Goal: Information Seeking & Learning: Learn about a topic

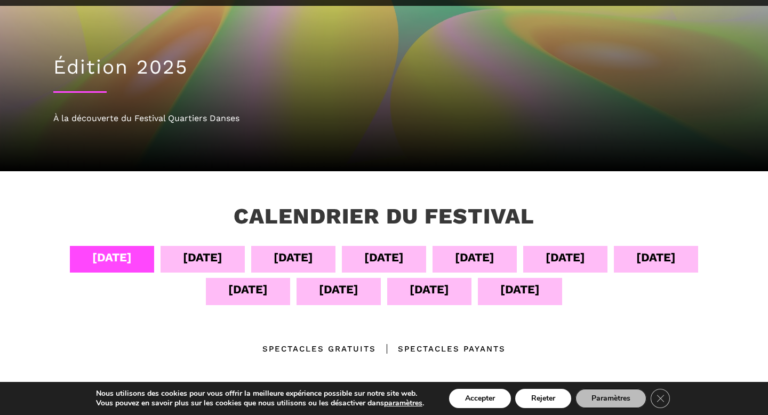
scroll to position [67, 0]
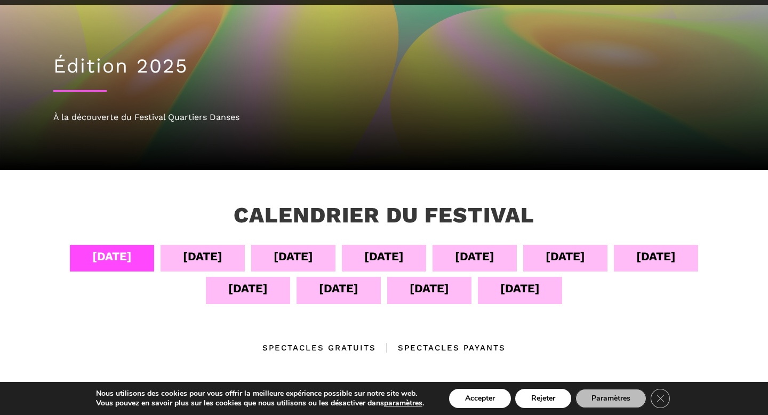
click at [197, 260] on div "[DATE]" at bounding box center [202, 256] width 39 height 19
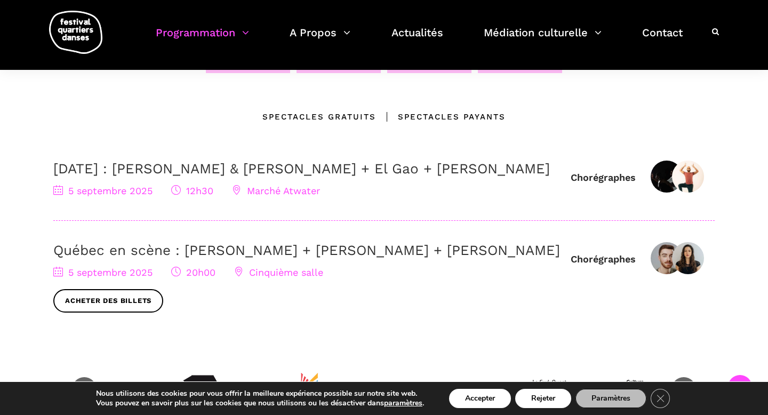
scroll to position [299, 0]
click at [140, 258] on link "Québec en scène : [PERSON_NAME] + [PERSON_NAME] + [PERSON_NAME]" at bounding box center [306, 250] width 507 height 16
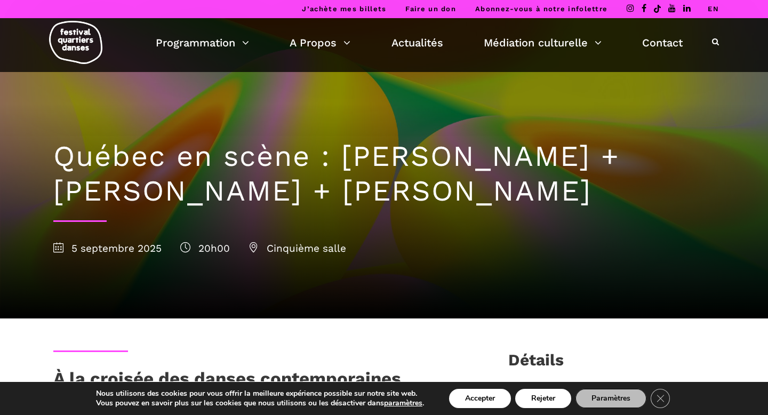
click at [714, 12] on link "EN" at bounding box center [713, 9] width 11 height 8
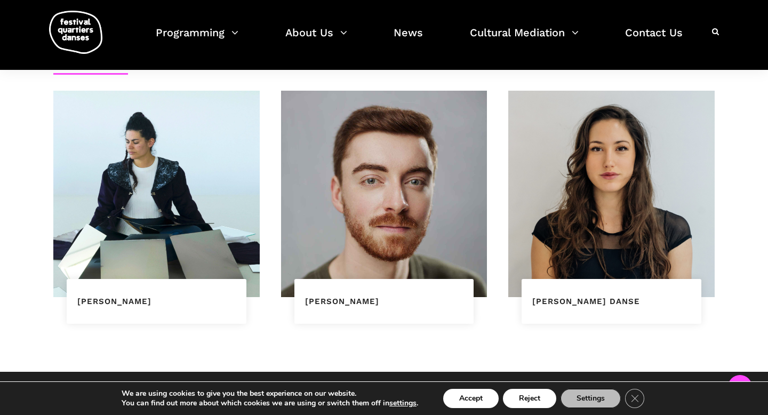
scroll to position [692, 0]
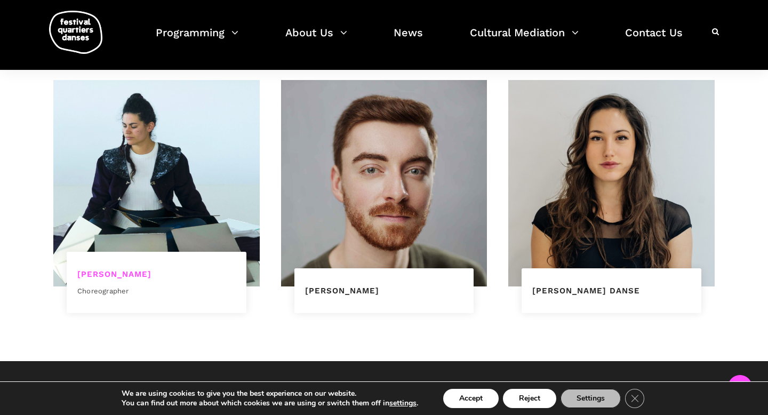
click at [128, 276] on link "Ivanie Aubin-Malo" at bounding box center [114, 274] width 74 height 10
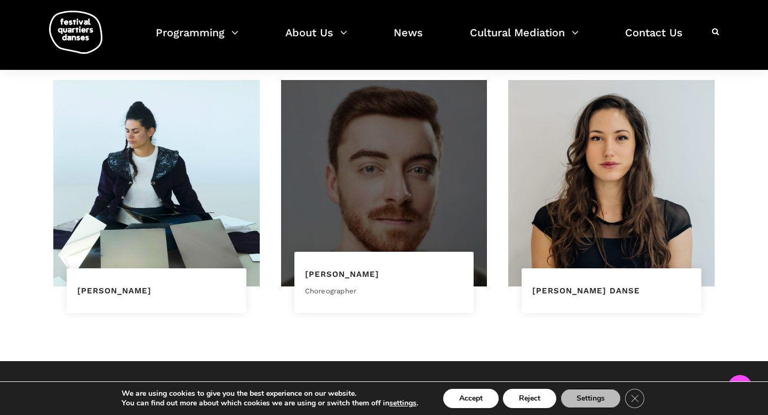
click at [391, 250] on div at bounding box center [384, 183] width 206 height 206
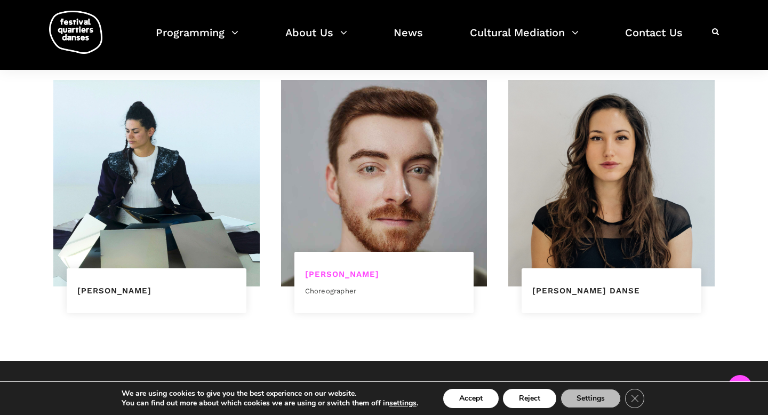
click at [359, 274] on link "[PERSON_NAME]" at bounding box center [342, 274] width 74 height 10
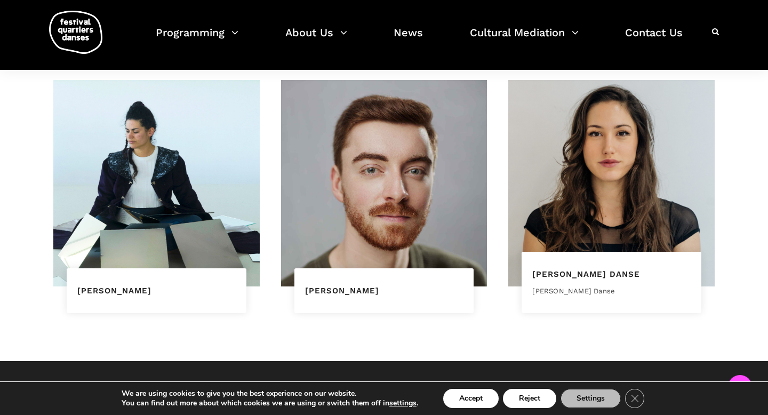
click at [590, 266] on div "Pauline Berndsen Danse Pauline Berndsen Danse" at bounding box center [612, 282] width 180 height 61
click at [592, 275] on link "Pauline Berndsen Danse" at bounding box center [587, 274] width 108 height 10
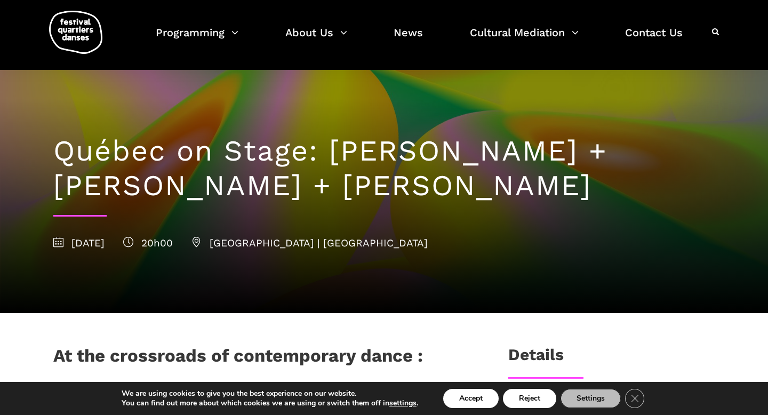
scroll to position [0, 0]
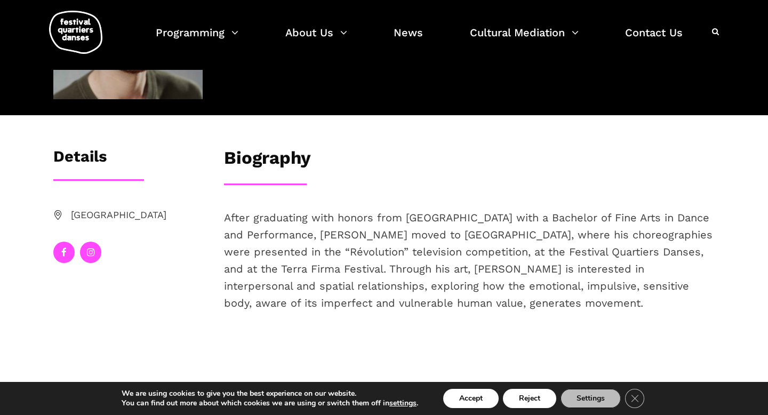
scroll to position [125, 0]
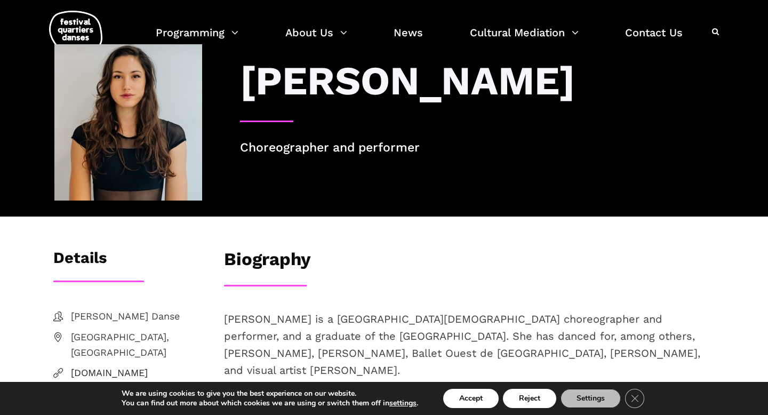
scroll to position [30, 0]
